Goal: Navigation & Orientation: Find specific page/section

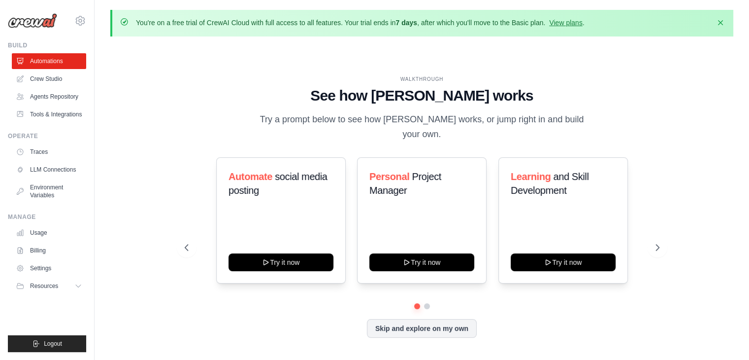
click at [40, 26] on img at bounding box center [32, 20] width 49 height 15
click at [35, 22] on img at bounding box center [32, 20] width 49 height 15
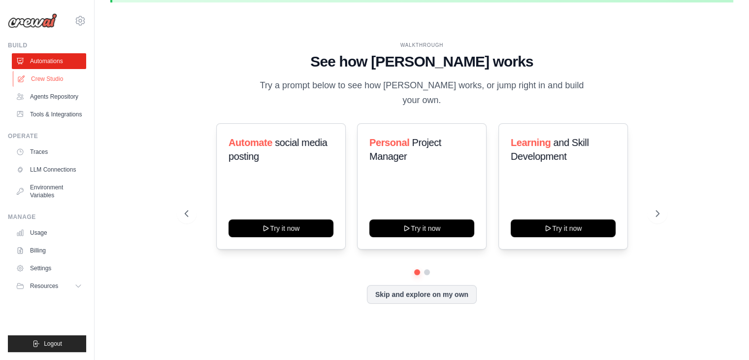
click at [38, 77] on link "Crew Studio" at bounding box center [50, 79] width 74 height 16
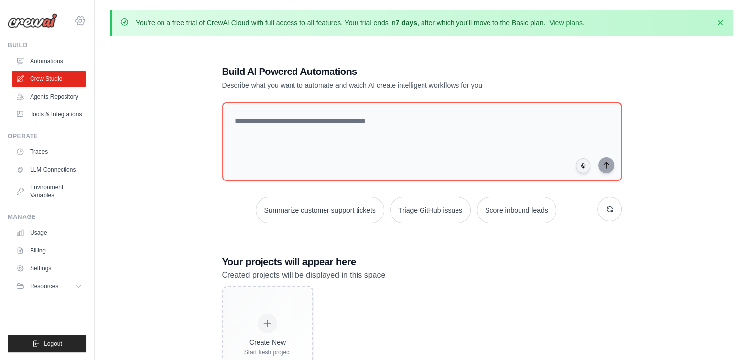
click at [79, 22] on icon at bounding box center [80, 21] width 12 height 12
click at [54, 62] on link "Automations" at bounding box center [50, 61] width 74 height 16
